Goal: Transaction & Acquisition: Book appointment/travel/reservation

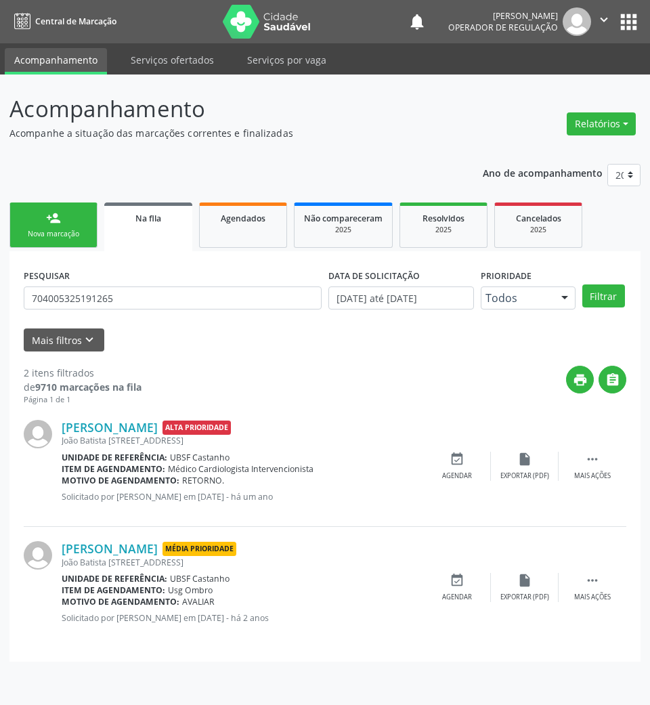
click at [81, 283] on div "PESQUISAR 704005325191265" at bounding box center [172, 291] width 305 height 53
click at [81, 286] on div "PESQUISAR 704005325191265" at bounding box center [172, 291] width 305 height 53
click at [85, 296] on input "704005325191265" at bounding box center [173, 297] width 298 height 23
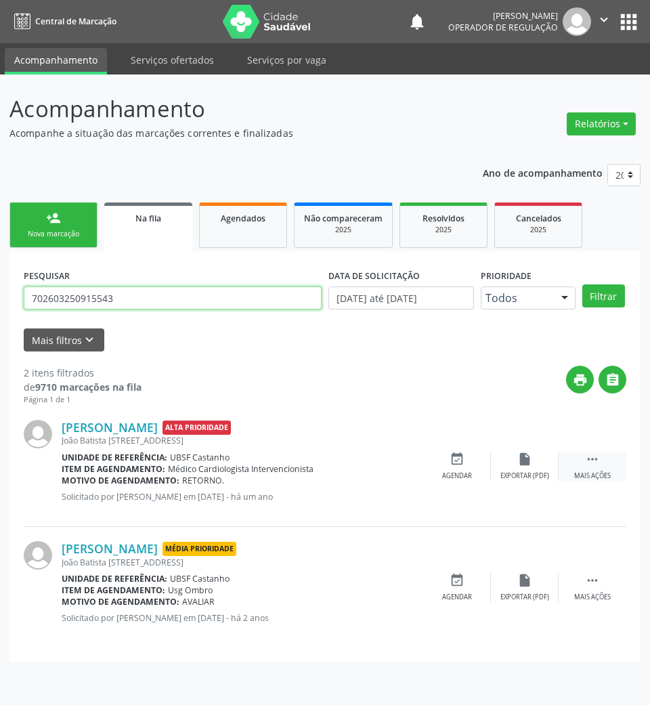
type input "702603250915543"
click at [582, 284] on button "Filtrar" at bounding box center [603, 295] width 43 height 23
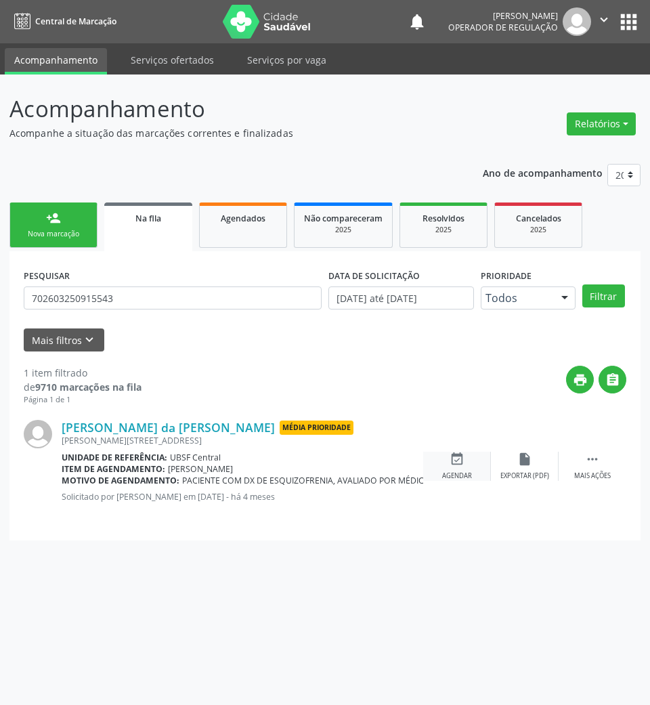
click at [458, 459] on icon "event_available" at bounding box center [457, 459] width 15 height 15
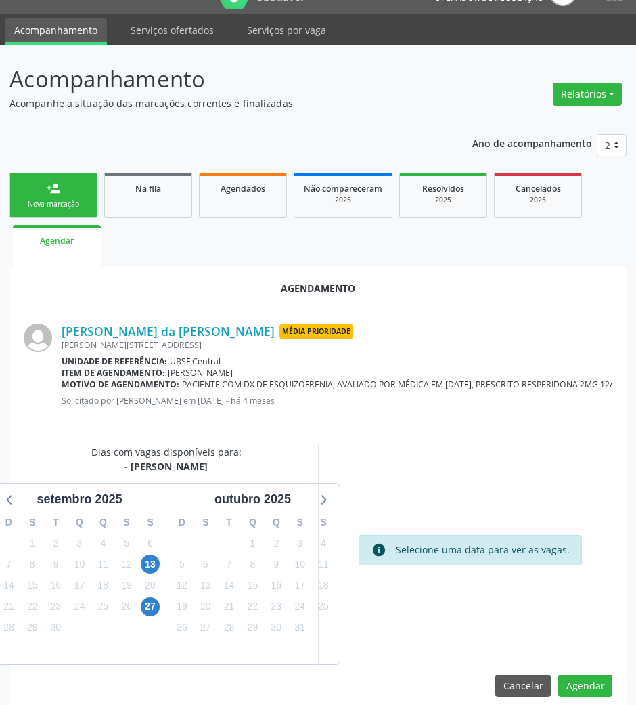
scroll to position [46, 0]
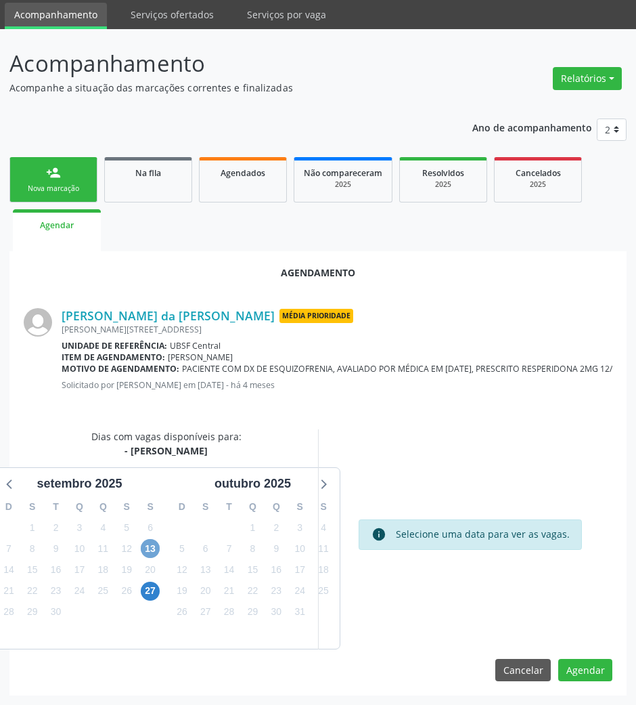
click at [152, 550] on span "13" at bounding box center [150, 548] width 19 height 19
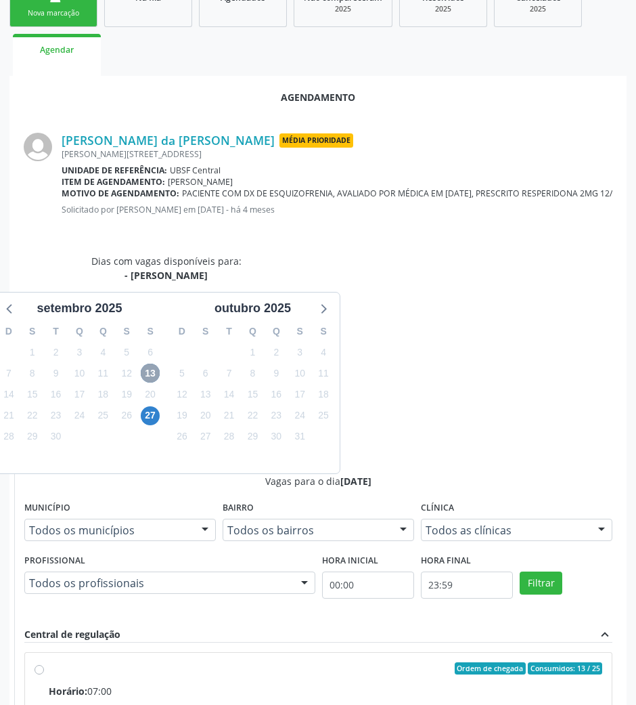
scroll to position [250, 0]
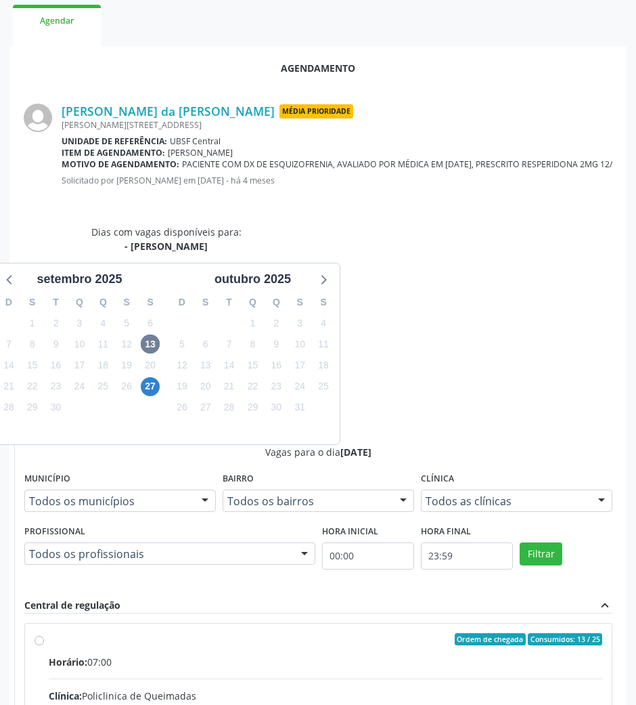
click at [44, 633] on input "Ordem de chegada Consumidos: 13 / 25 Horário: 07:00 Clínica: Policlinica de Que…" at bounding box center [39, 639] width 9 height 12
radio input "true"
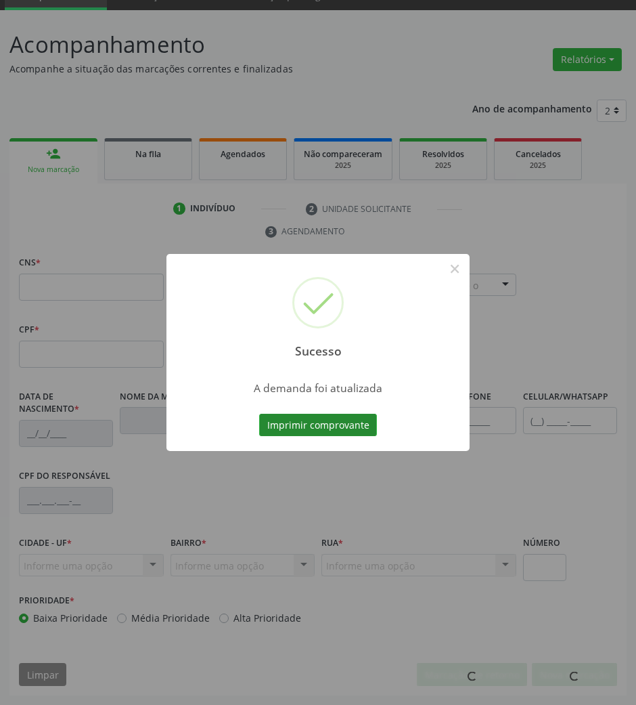
click at [353, 421] on button "Imprimir comprovante" at bounding box center [318, 425] width 118 height 23
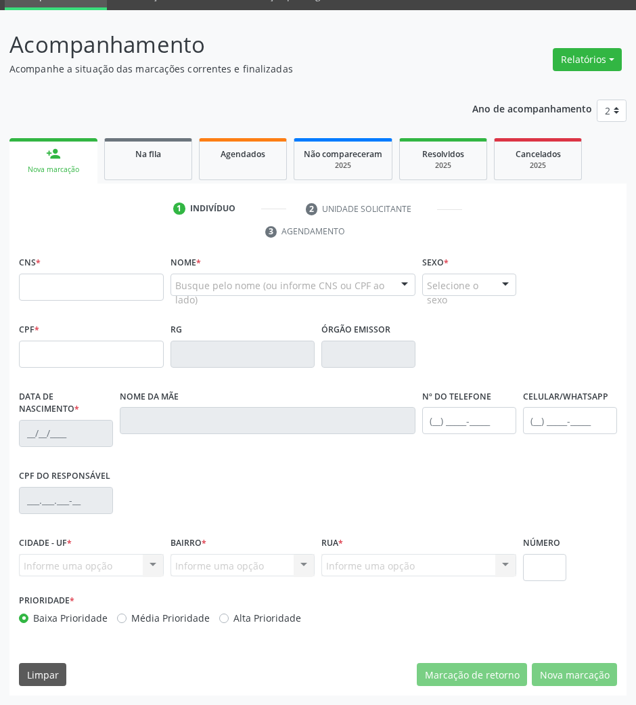
click at [148, 187] on div "1 Indivíduo 2 Unidade solicitante 3 Agendamento CNS * Nome * Busque pelo nome (…" at bounding box center [317, 439] width 617 height 512
click at [149, 171] on link "Na fila" at bounding box center [148, 159] width 88 height 42
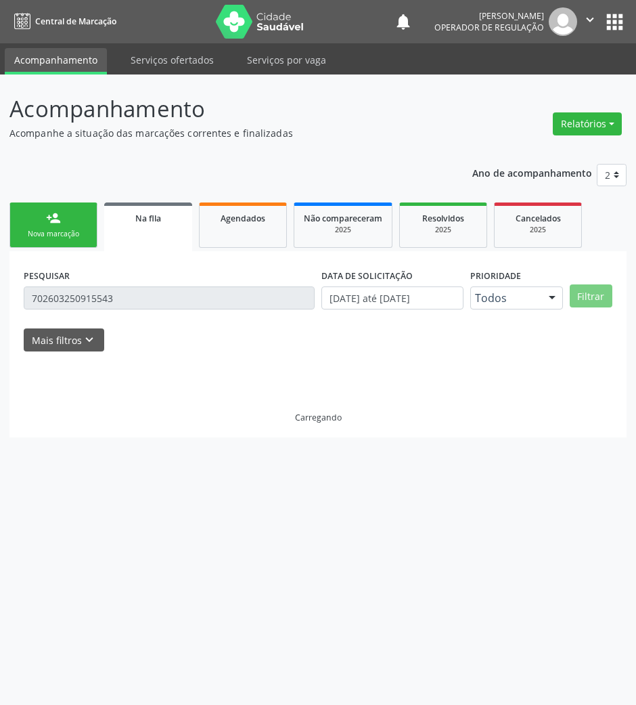
scroll to position [0, 0]
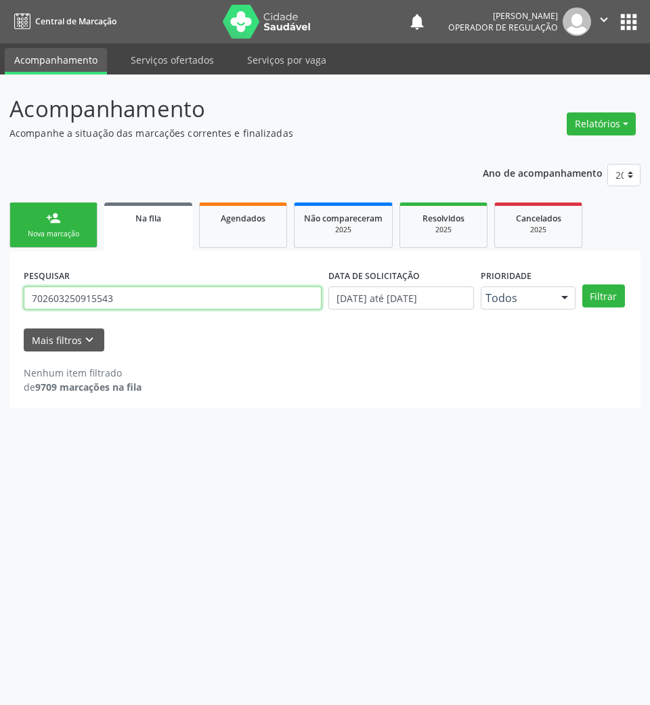
click at [231, 303] on input "702603250915543" at bounding box center [173, 297] width 298 height 23
click at [231, 302] on input "702603250915543" at bounding box center [173, 297] width 298 height 23
type input "700907987684992"
click at [582, 284] on button "Filtrar" at bounding box center [603, 295] width 43 height 23
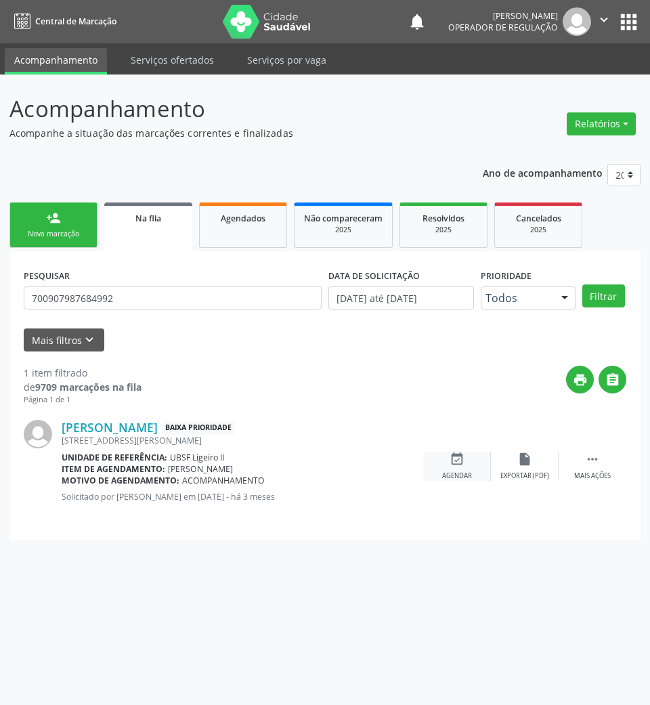
click at [462, 472] on div "Agendar" at bounding box center [457, 475] width 30 height 9
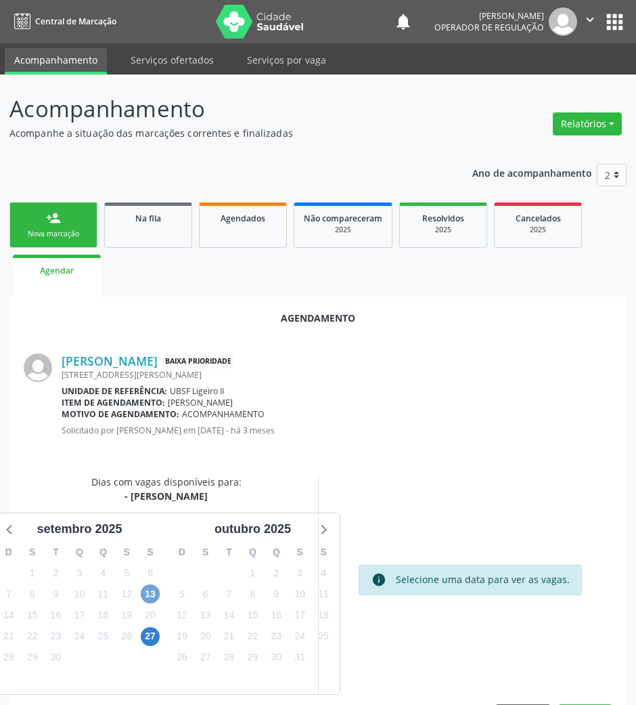
click at [146, 593] on span "13" at bounding box center [150, 593] width 19 height 19
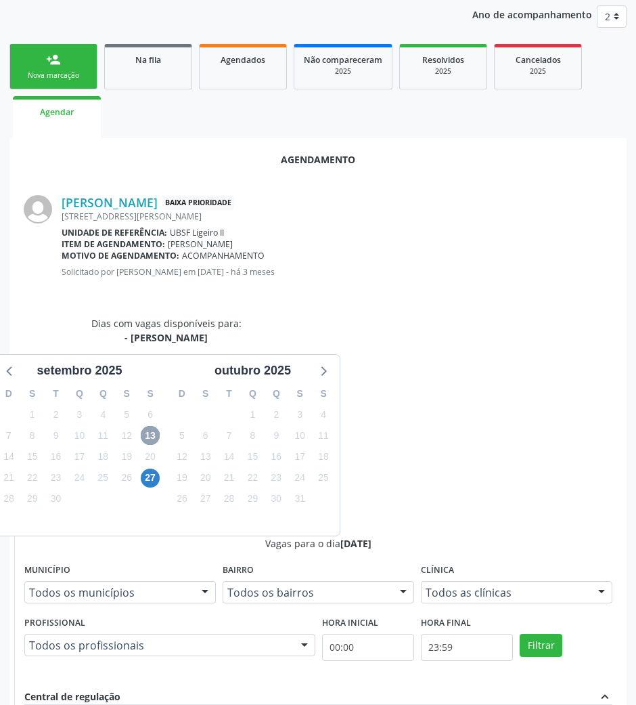
scroll to position [250, 0]
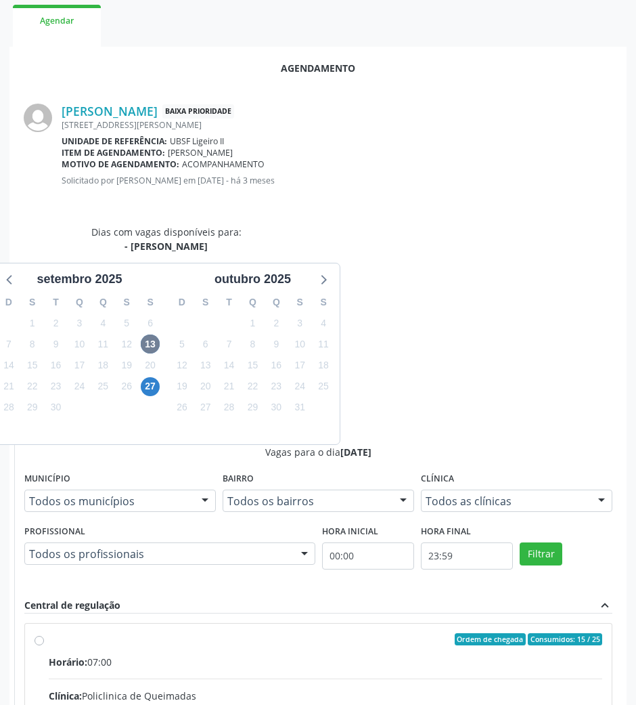
click at [44, 633] on input "Ordem de chegada Consumidos: 15 / 25 Horário: 07:00 Clínica: Policlinica de Que…" at bounding box center [39, 639] width 9 height 12
radio input "true"
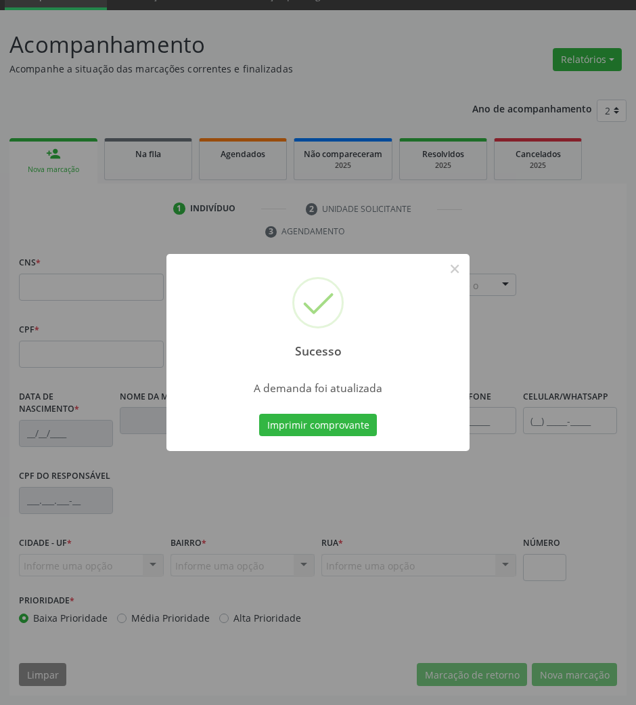
scroll to position [65, 0]
click at [259, 414] on button "Imprimir comprovante" at bounding box center [318, 425] width 118 height 23
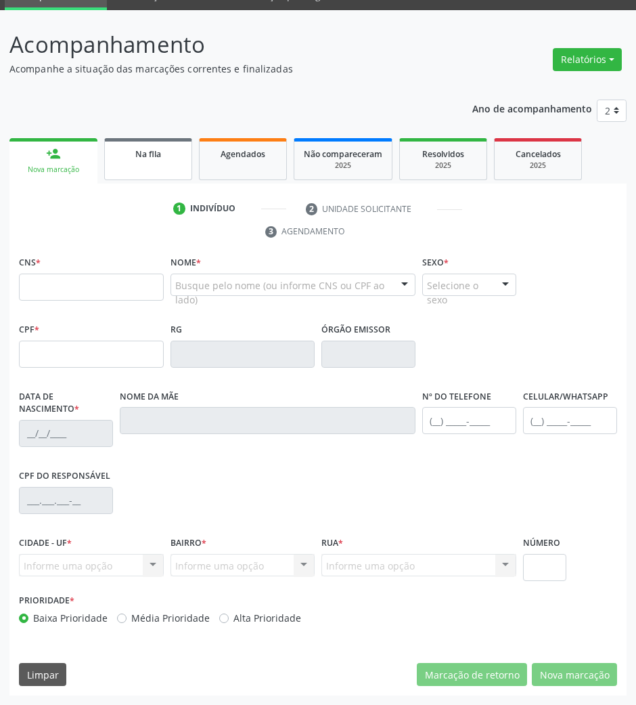
click at [162, 167] on link "Na fila" at bounding box center [148, 159] width 88 height 42
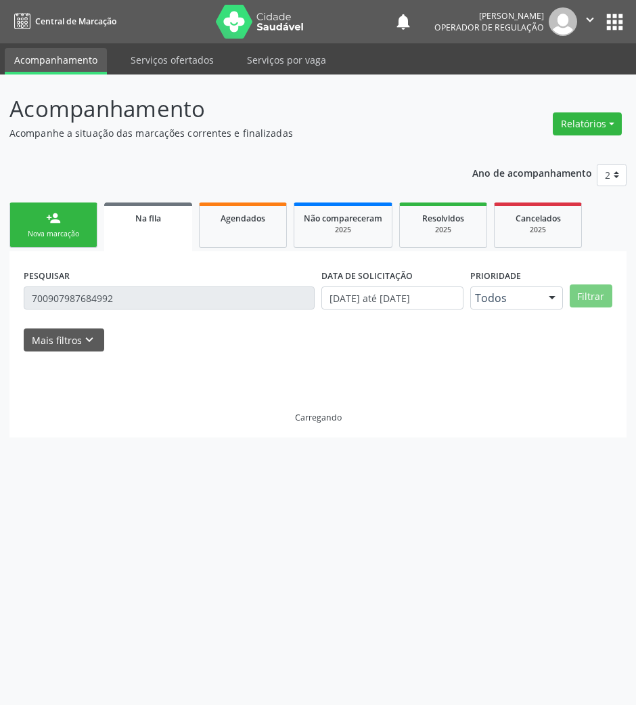
scroll to position [0, 0]
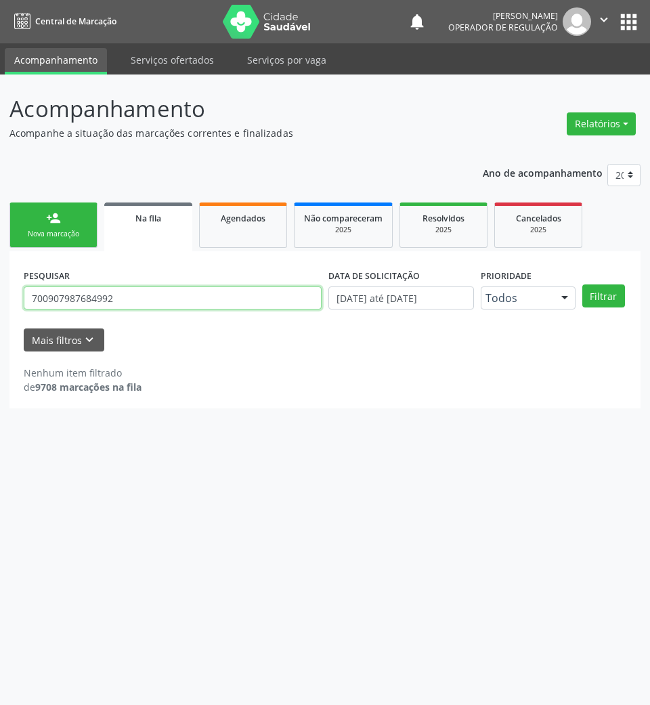
click at [240, 291] on input "700907987684992" at bounding box center [173, 297] width 298 height 23
click at [582, 284] on button "Filtrar" at bounding box center [603, 295] width 43 height 23
click at [187, 292] on input "898004817925665" at bounding box center [173, 297] width 298 height 23
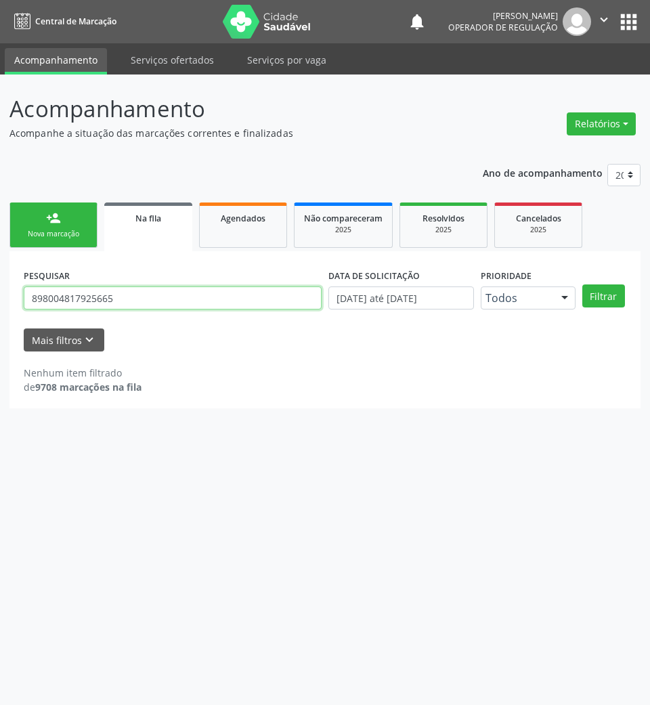
click at [87, 306] on input "898004817925665" at bounding box center [173, 297] width 298 height 23
type input "[PERSON_NAME]"
click at [582, 284] on button "Filtrar" at bounding box center [603, 295] width 43 height 23
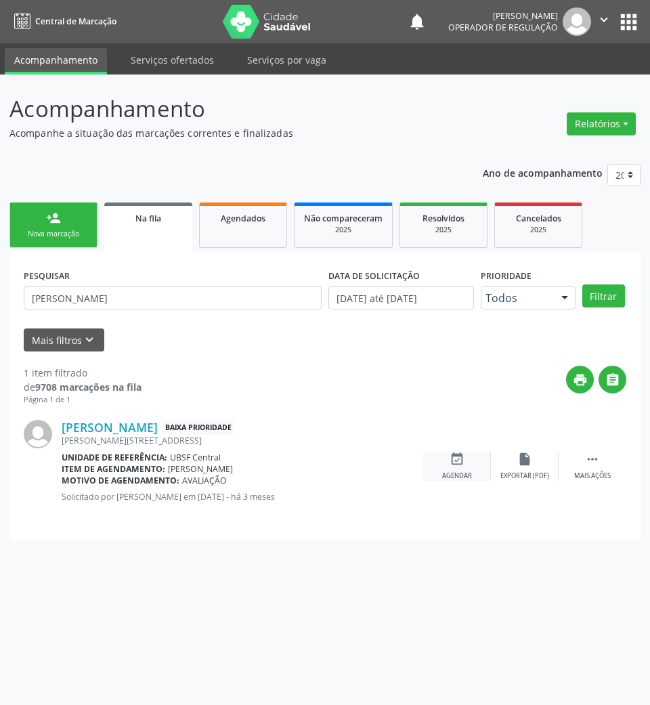
click at [455, 468] on div "event_available Agendar" at bounding box center [457, 466] width 68 height 29
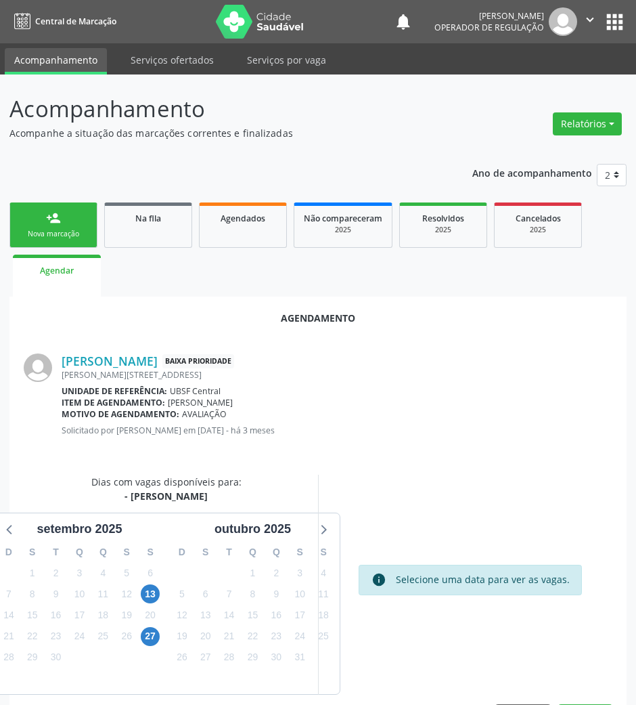
click at [157, 586] on div "13" at bounding box center [150, 594] width 19 height 21
drag, startPoint x: 152, startPoint y: 588, endPoint x: 144, endPoint y: 580, distance: 11.0
click at [150, 588] on span "13" at bounding box center [150, 593] width 19 height 19
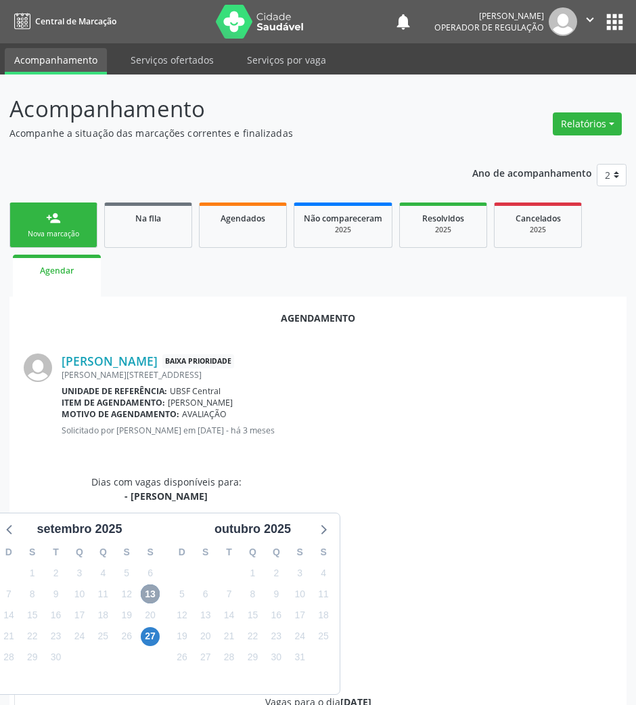
scroll to position [250, 0]
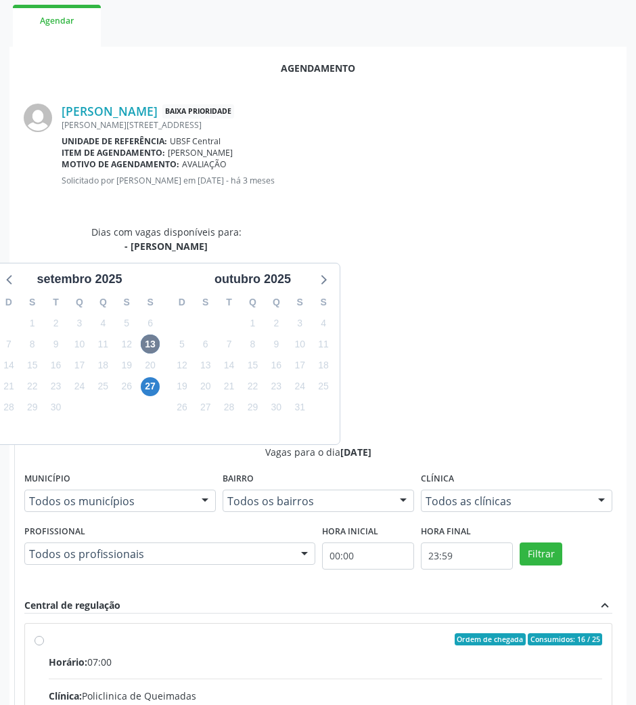
click at [466, 689] on div "Clínica: Policlinica de Queimadas" at bounding box center [326, 696] width 554 height 14
click at [44, 633] on input "Ordem de chegada Consumidos: 16 / 25 Horário: 07:00 Clínica: Policlinica de Que…" at bounding box center [39, 639] width 9 height 12
radio input "true"
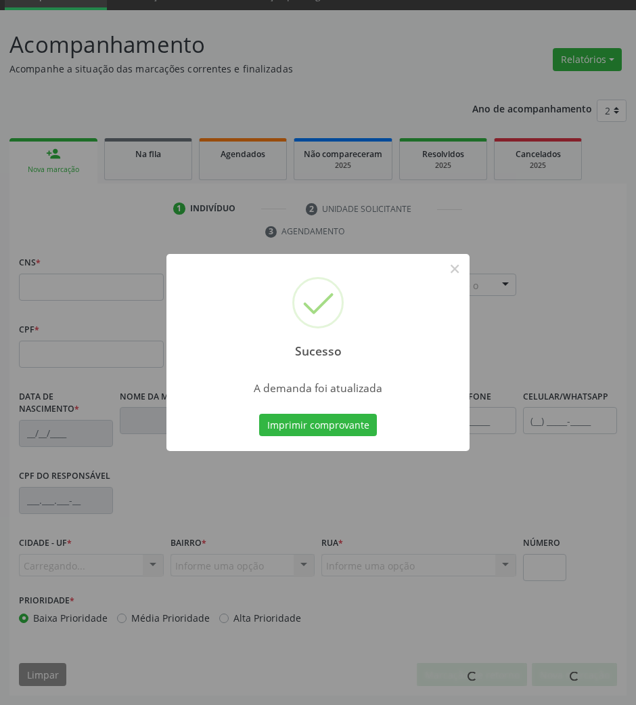
scroll to position [65, 0]
click at [259, 414] on button "Imprimir comprovante" at bounding box center [318, 425] width 118 height 23
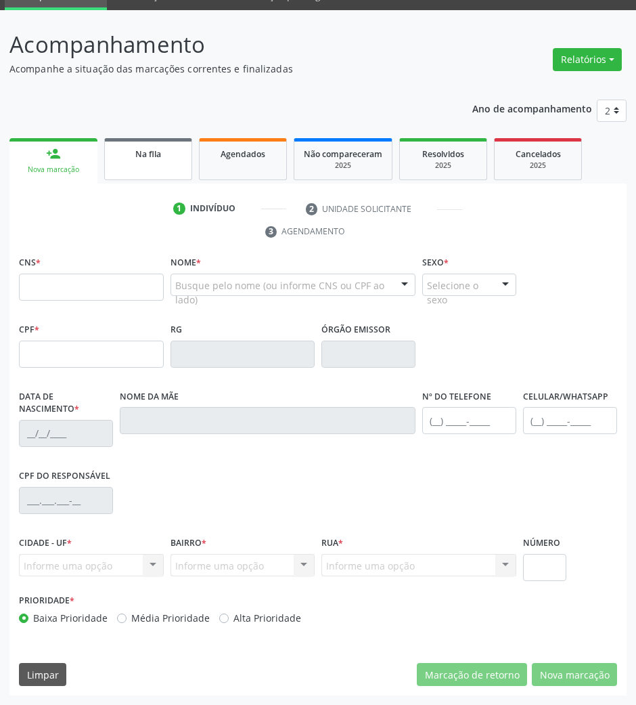
click at [160, 165] on link "Na fila" at bounding box center [148, 159] width 88 height 42
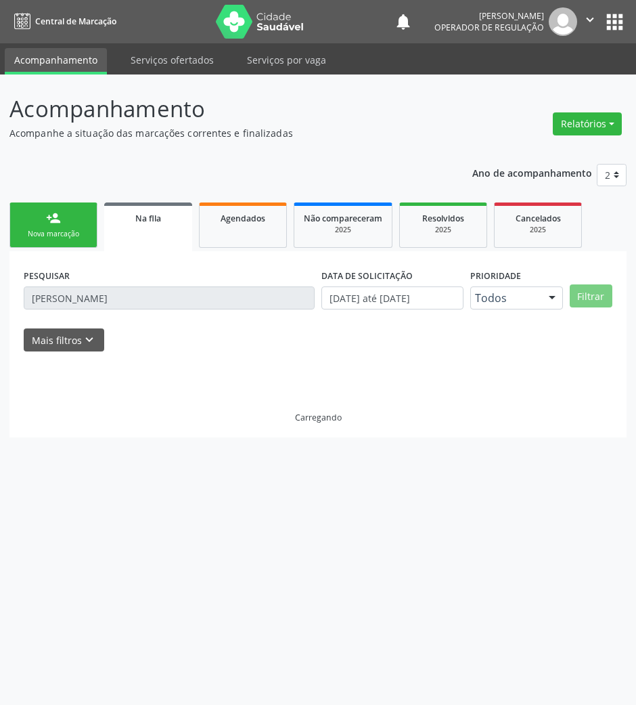
scroll to position [0, 0]
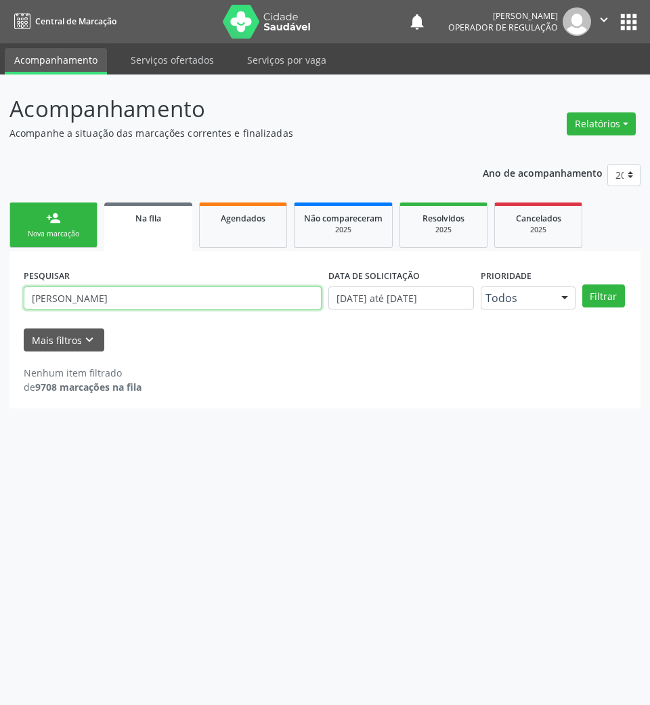
click at [141, 301] on input "[PERSON_NAME]" at bounding box center [173, 297] width 298 height 23
type input "j"
type input "706305146295280"
click at [582, 284] on button "Filtrar" at bounding box center [603, 295] width 43 height 23
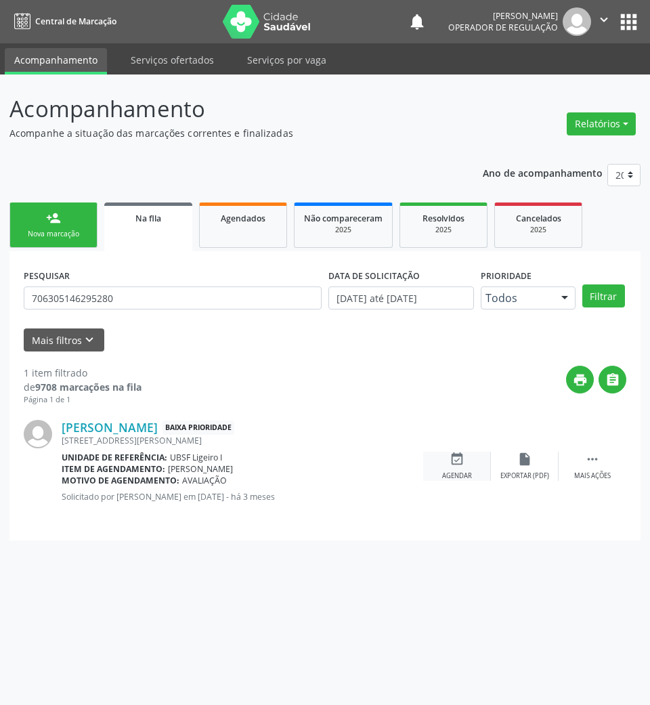
click at [483, 469] on div "event_available Agendar" at bounding box center [457, 466] width 68 height 29
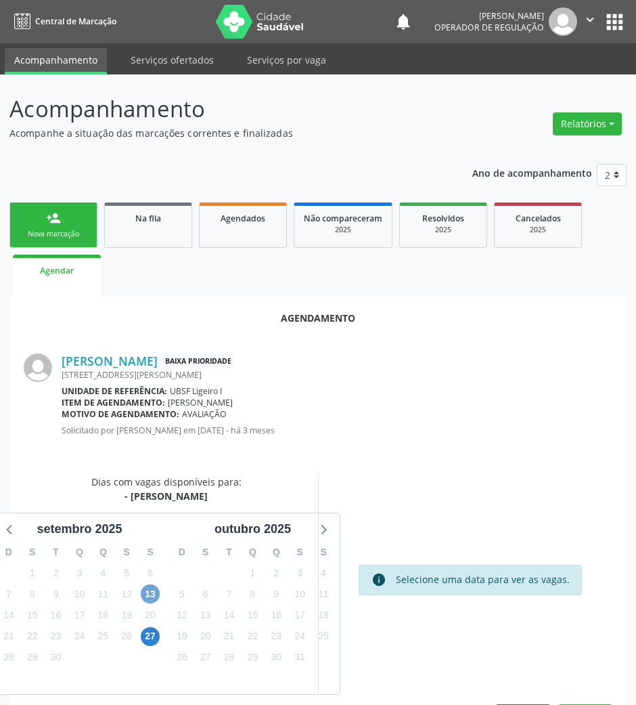
click at [144, 597] on span "13" at bounding box center [150, 593] width 19 height 19
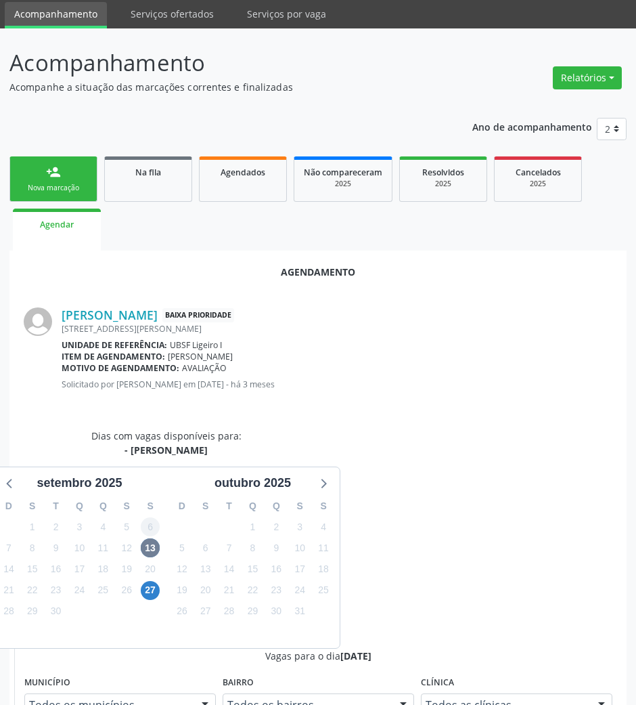
drag, startPoint x: 409, startPoint y: 626, endPoint x: 154, endPoint y: 521, distance: 275.3
radio input "true"
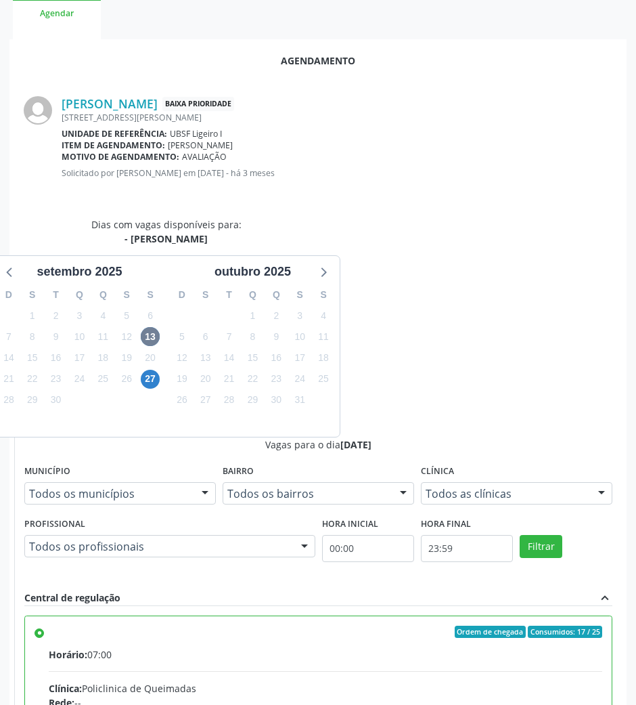
scroll to position [272, 0]
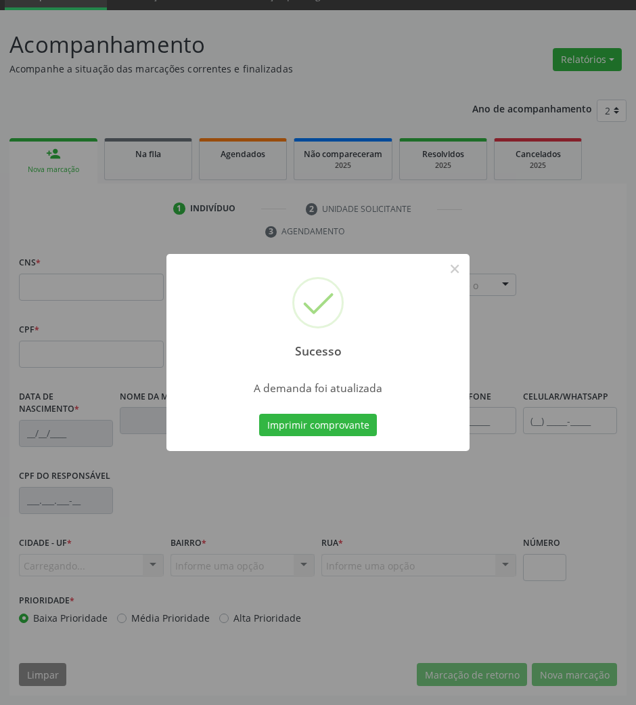
scroll to position [65, 0]
click at [259, 414] on button "Imprimir comprovante" at bounding box center [318, 425] width 118 height 23
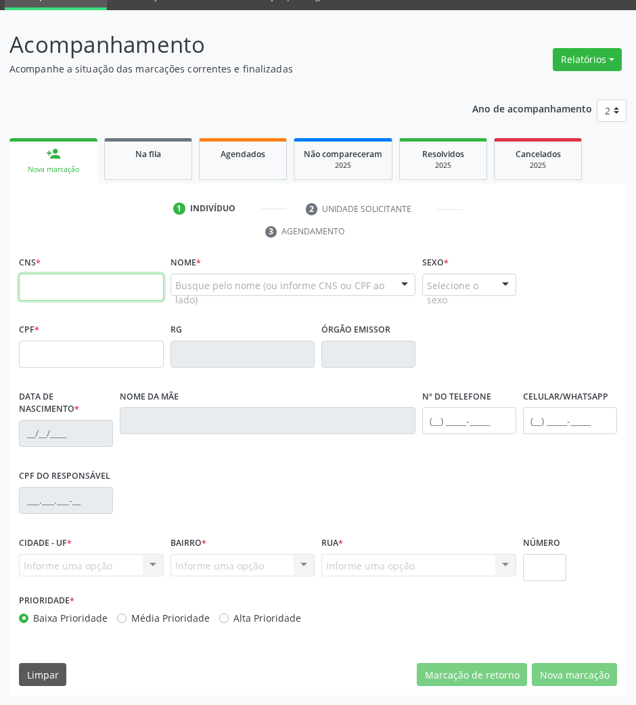
drag, startPoint x: 98, startPoint y: 279, endPoint x: 107, endPoint y: 215, distance: 64.2
click at [98, 268] on div "CNS *" at bounding box center [91, 277] width 145 height 48
drag, startPoint x: 123, startPoint y: 152, endPoint x: 240, endPoint y: 148, distance: 116.5
click at [125, 152] on div "Na fila" at bounding box center [148, 153] width 68 height 14
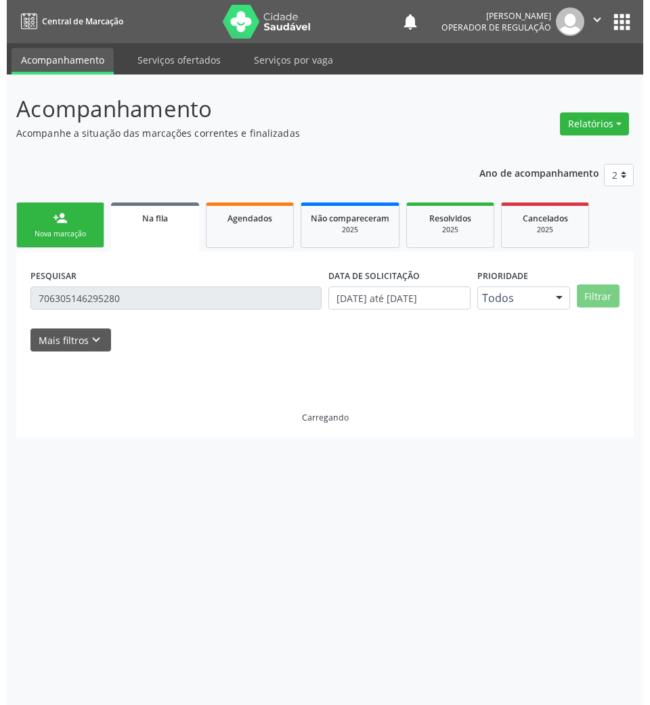
scroll to position [0, 0]
